Goal: Information Seeking & Learning: Check status

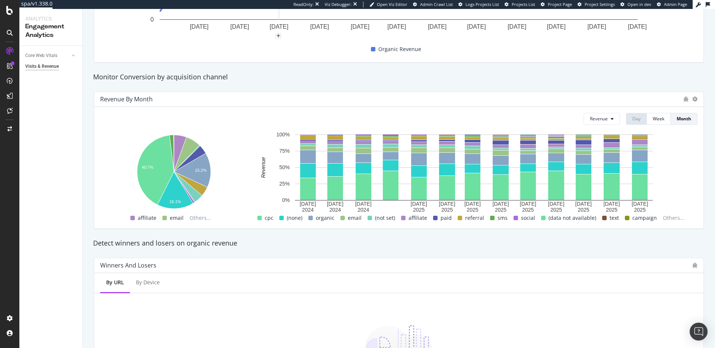
scroll to position [241, 0]
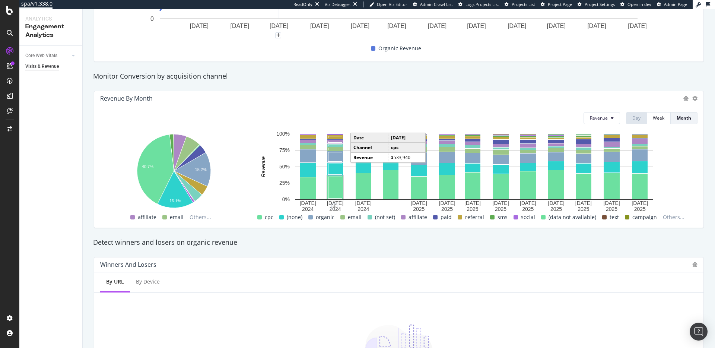
click at [333, 180] on rect "A chart." at bounding box center [336, 188] width 14 height 22
click at [600, 116] on span "Revenue" at bounding box center [599, 118] width 18 height 6
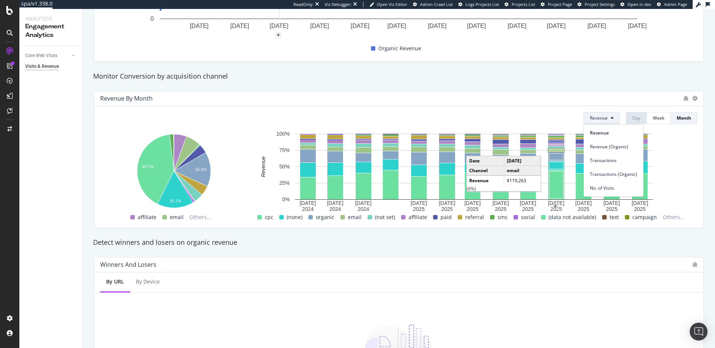
click at [509, 102] on div "Revenue by Month" at bounding box center [399, 98] width 610 height 15
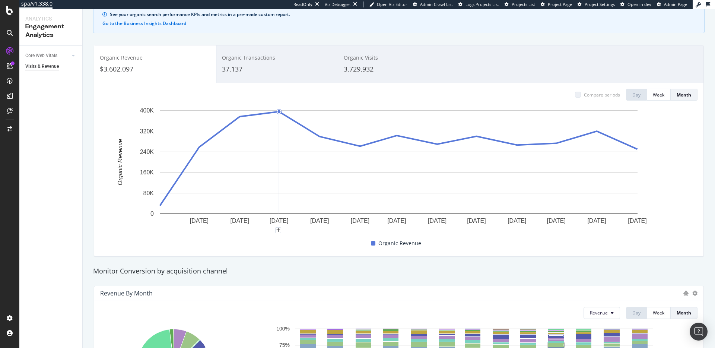
scroll to position [0, 0]
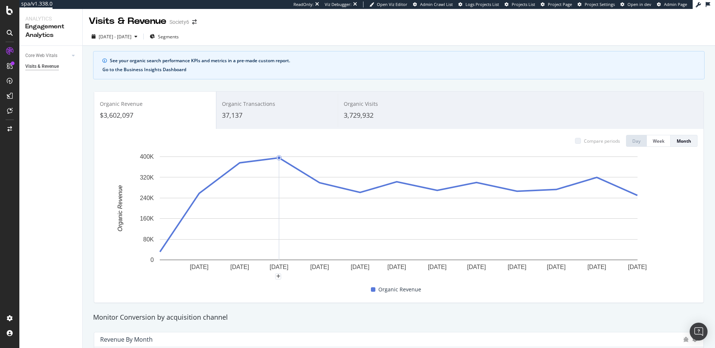
click at [174, 69] on button "Go to the Business Insights Dashboard" at bounding box center [144, 69] width 84 height 5
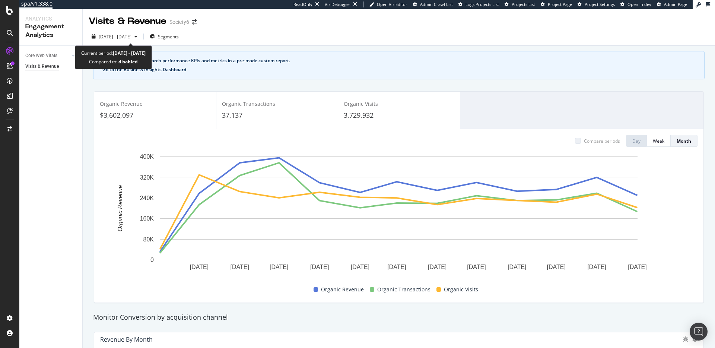
click at [167, 69] on button "Go to the Business Insights Dashboard" at bounding box center [144, 69] width 84 height 5
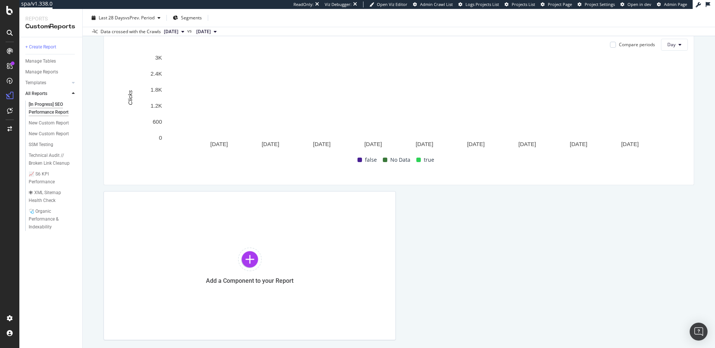
scroll to position [288, 0]
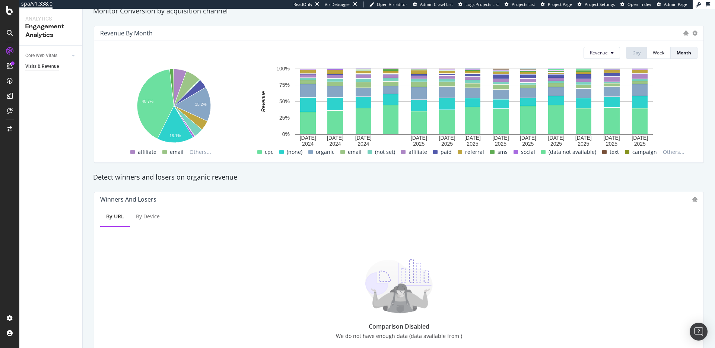
scroll to position [306, 0]
